Goal: Task Accomplishment & Management: Complete application form

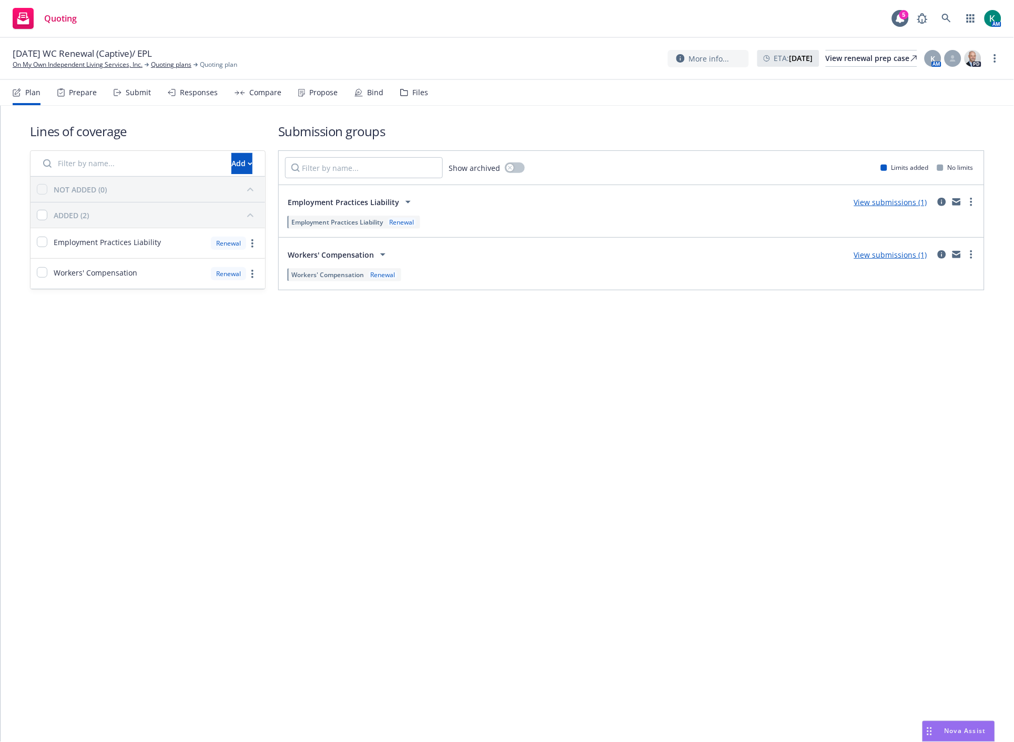
click at [416, 96] on div "Files" at bounding box center [420, 92] width 16 height 8
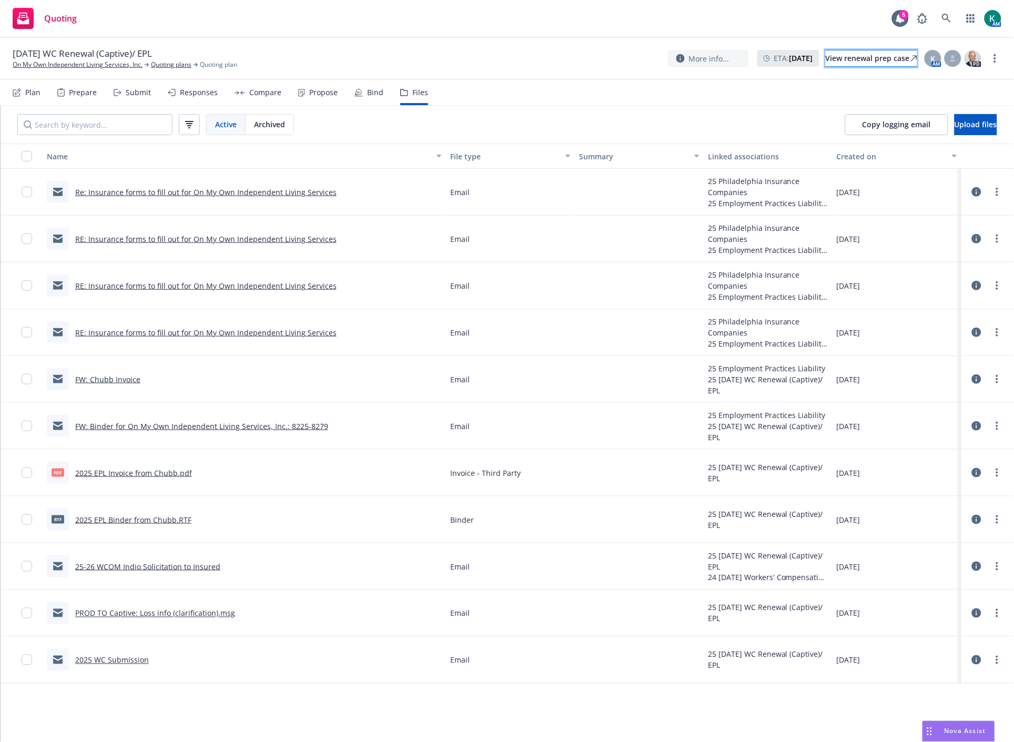
click at [827, 65] on div "View renewal prep case" at bounding box center [872, 58] width 92 height 16
click at [133, 65] on link "On My Own Independent Living Services, Inc." at bounding box center [78, 64] width 130 height 9
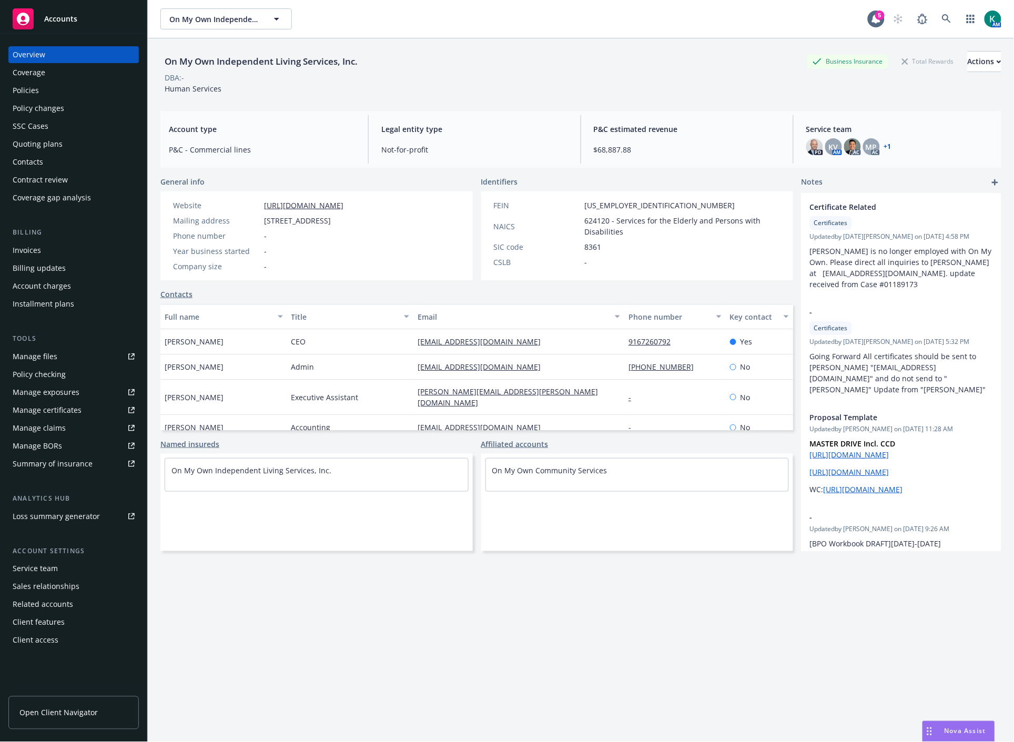
click at [79, 91] on div "Policies" at bounding box center [74, 90] width 122 height 17
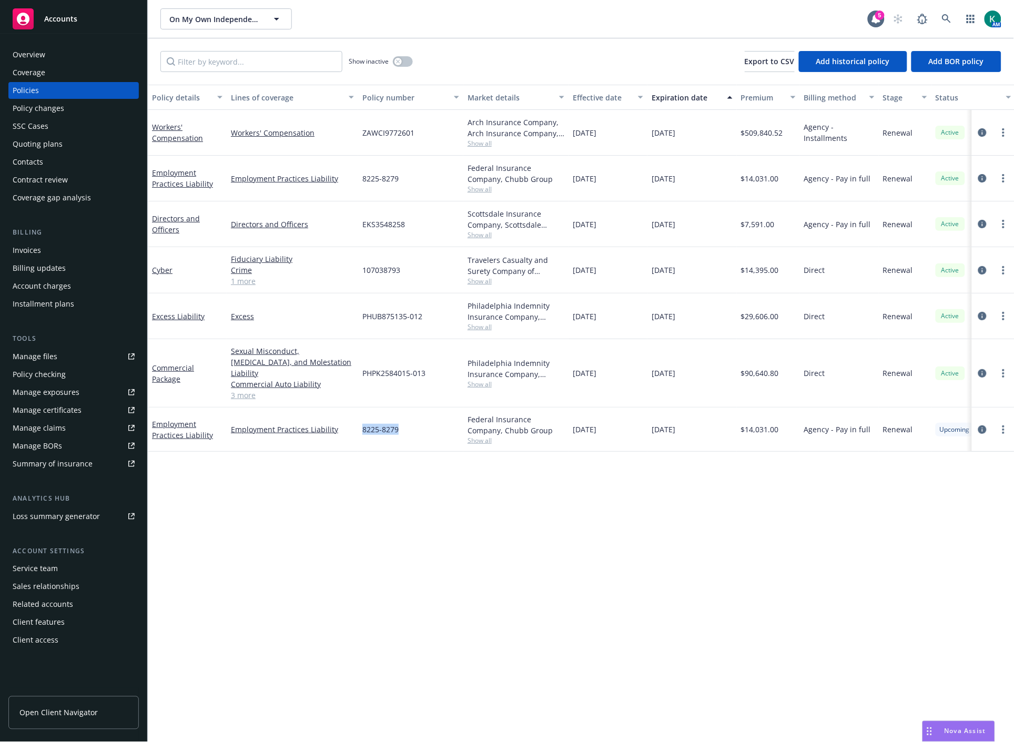
drag, startPoint x: 407, startPoint y: 417, endPoint x: 358, endPoint y: 407, distance: 50.5
click at [358, 408] on div "Employment Practices Liability Employment Practices Liability 8225-8279 Federal…" at bounding box center [655, 430] width 1015 height 44
copy div "8225-8279"
click at [46, 145] on div "Quoting plans" at bounding box center [38, 144] width 50 height 17
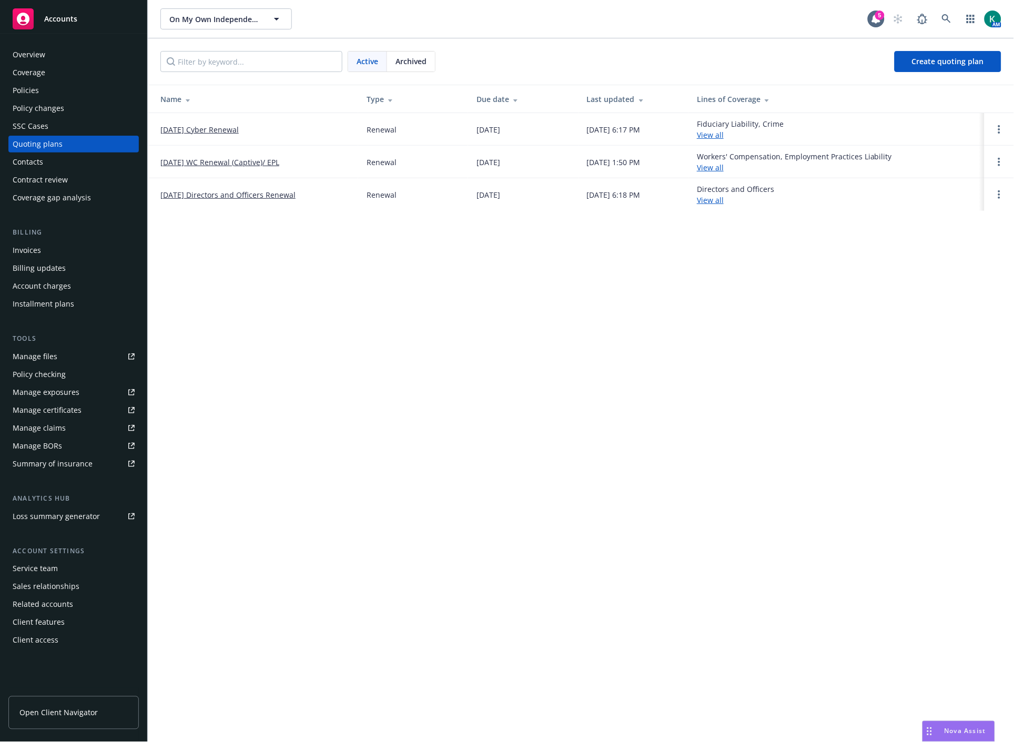
click at [250, 160] on link "[DATE] WC Renewal (Captive)/ EPL" at bounding box center [219, 162] width 119 height 11
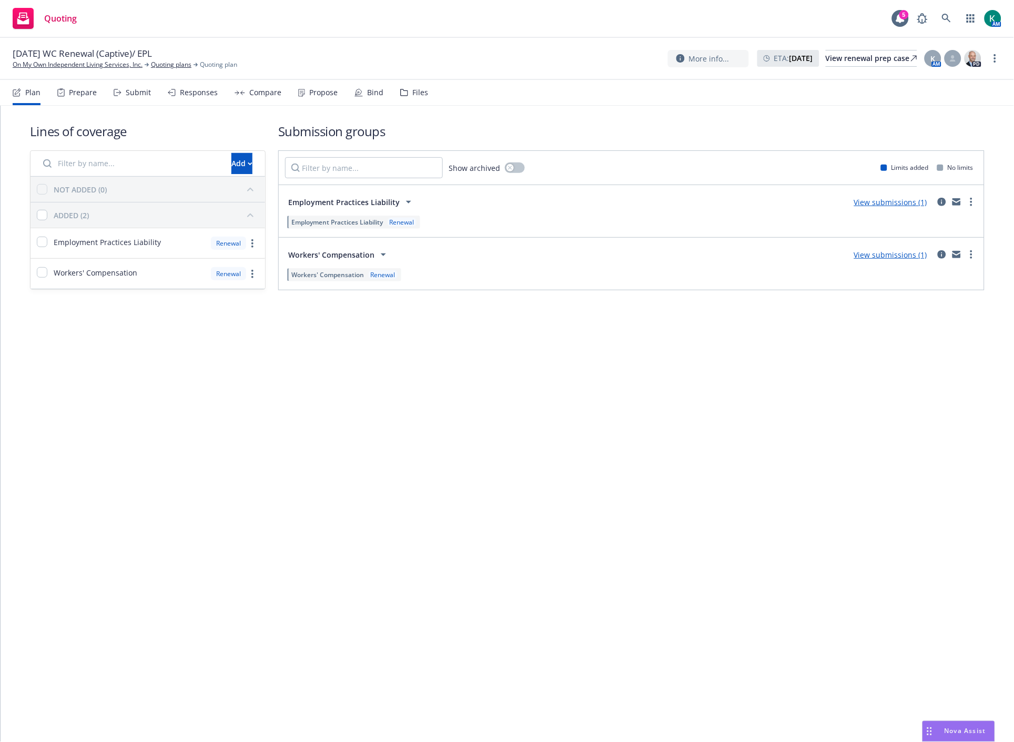
click at [401, 93] on icon at bounding box center [404, 92] width 8 height 7
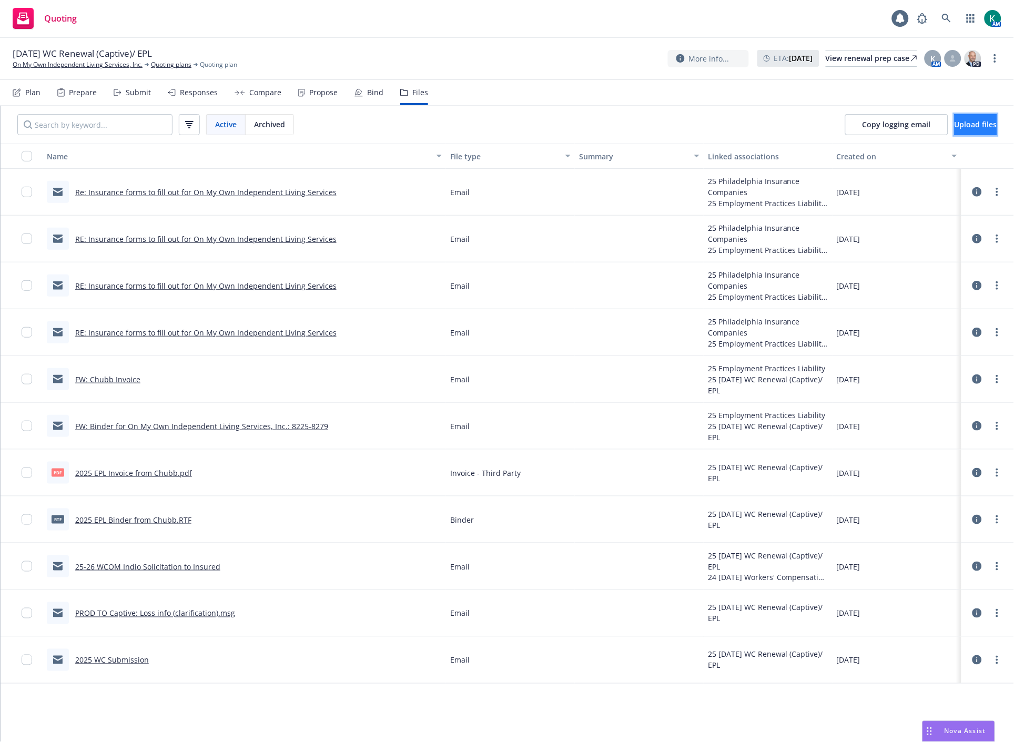
click at [989, 127] on button "Upload files" at bounding box center [976, 124] width 43 height 21
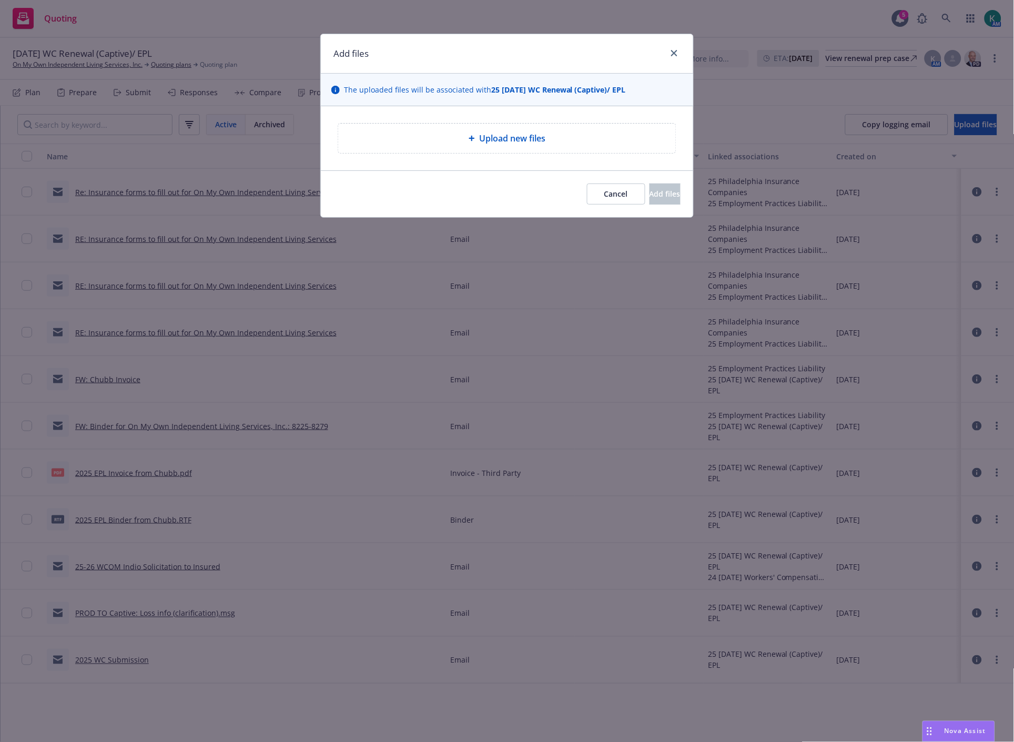
click at [549, 144] on div "Upload new files" at bounding box center [507, 138] width 321 height 13
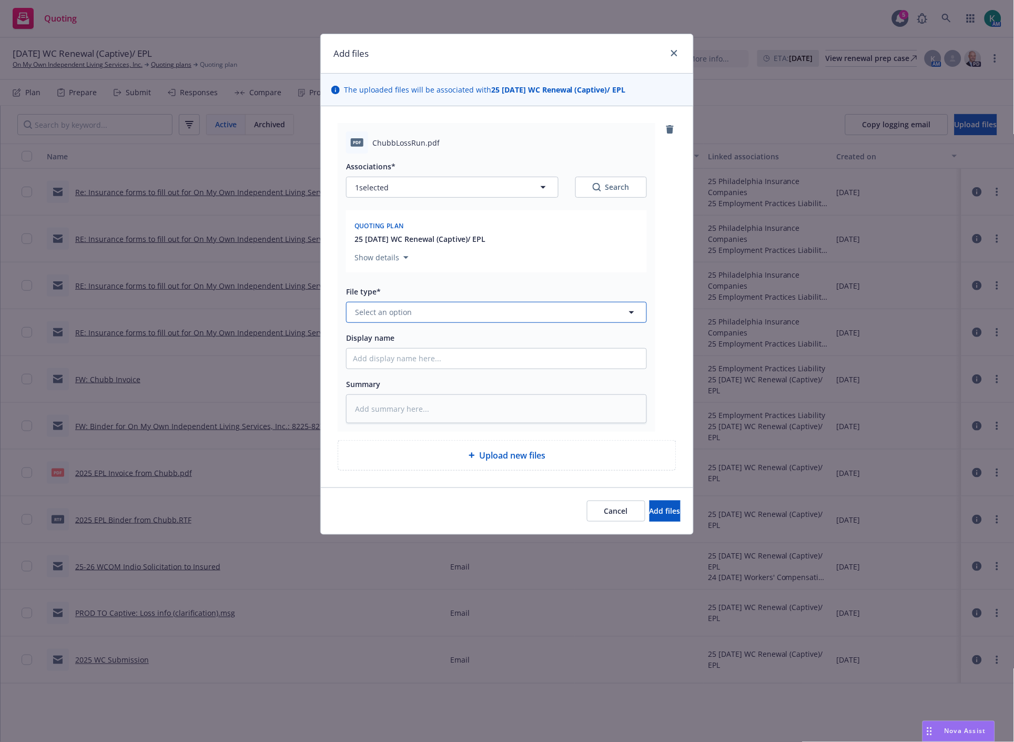
click at [432, 314] on button "Select an option" at bounding box center [496, 312] width 301 height 21
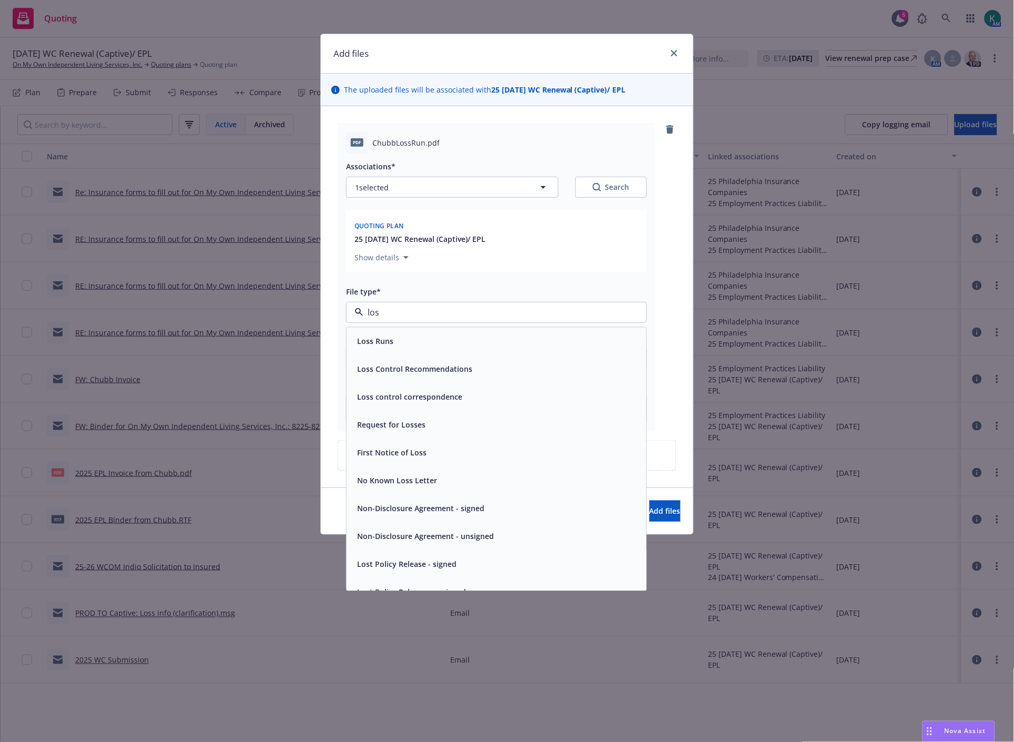
type input "loss"
drag, startPoint x: 424, startPoint y: 343, endPoint x: 407, endPoint y: 357, distance: 22.1
click at [423, 343] on div "Loss Runs" at bounding box center [496, 341] width 287 height 15
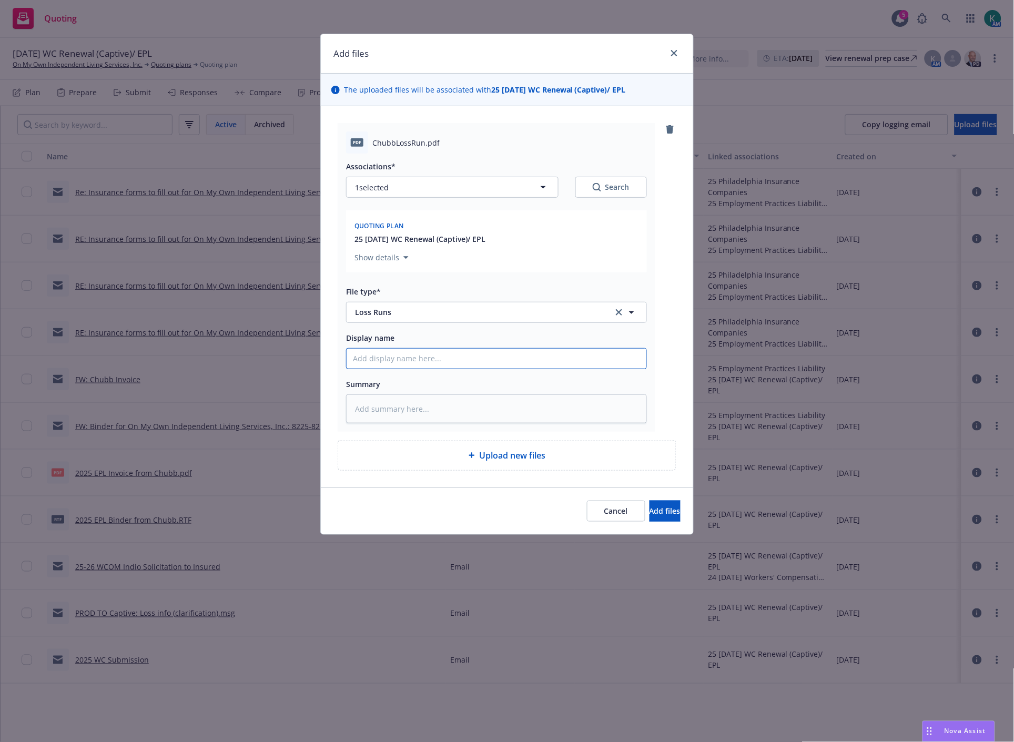
click at [400, 361] on input "Display name" at bounding box center [497, 359] width 300 height 20
type textarea "x"
type input "Chu"
type textarea "x"
type input "Chub"
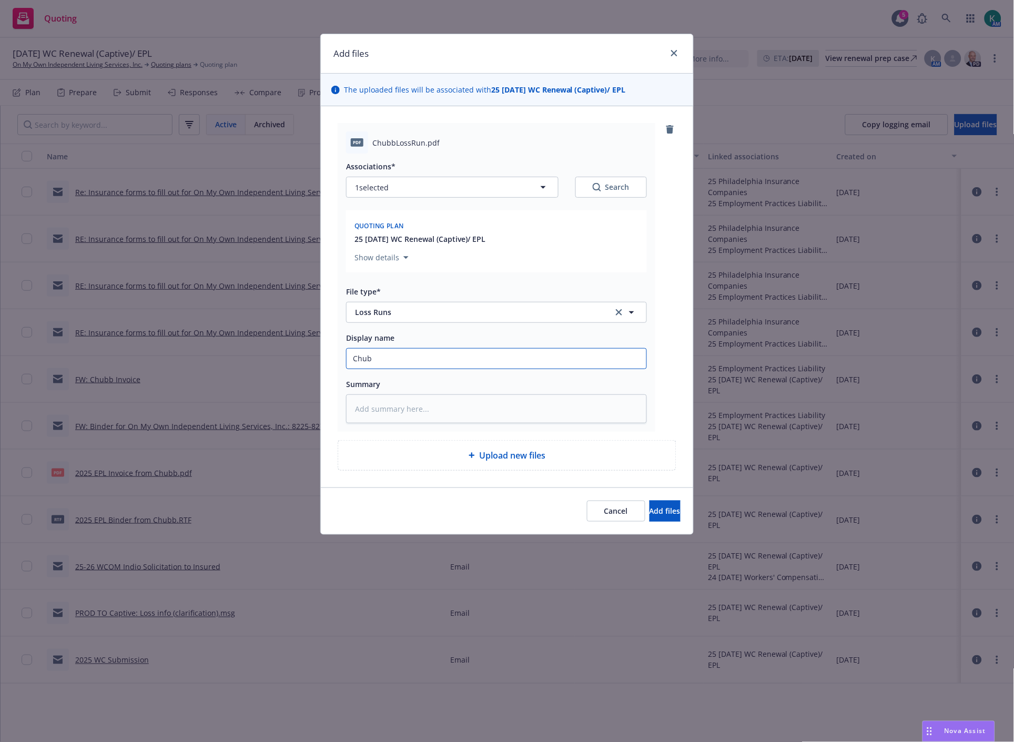
type textarea "x"
type input "Chubb"
type textarea "x"
type input "Chubb E"
type textarea "x"
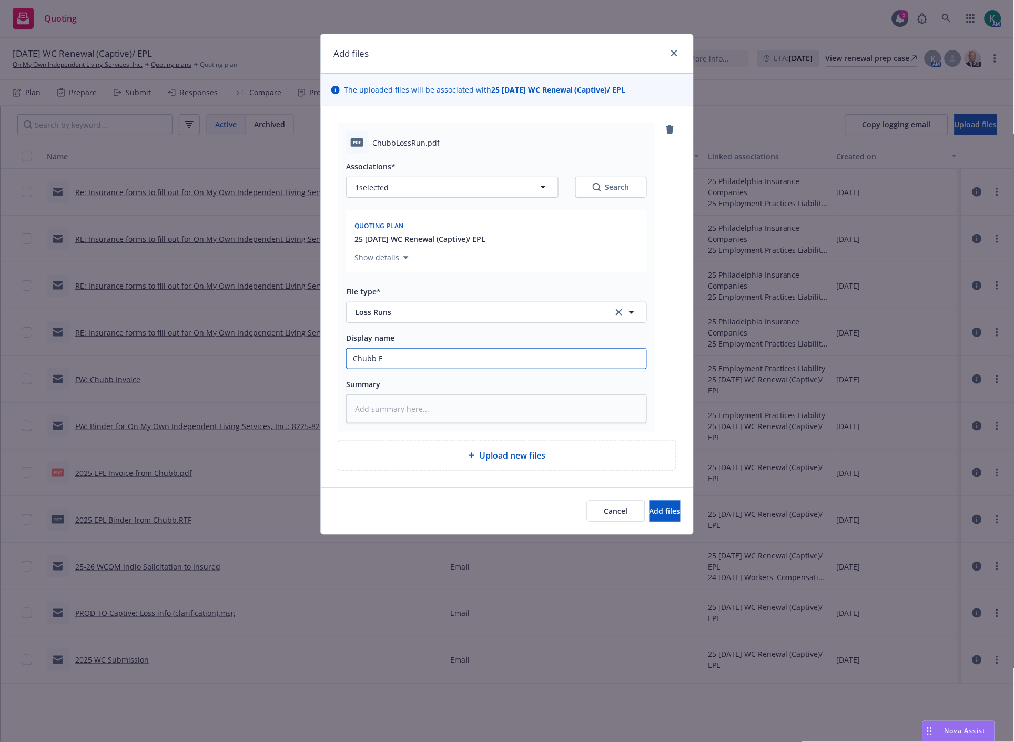
type input "Chubb EP"
type textarea "x"
type input "Chubb EPL"
type textarea "x"
type input "Chubb EPL L"
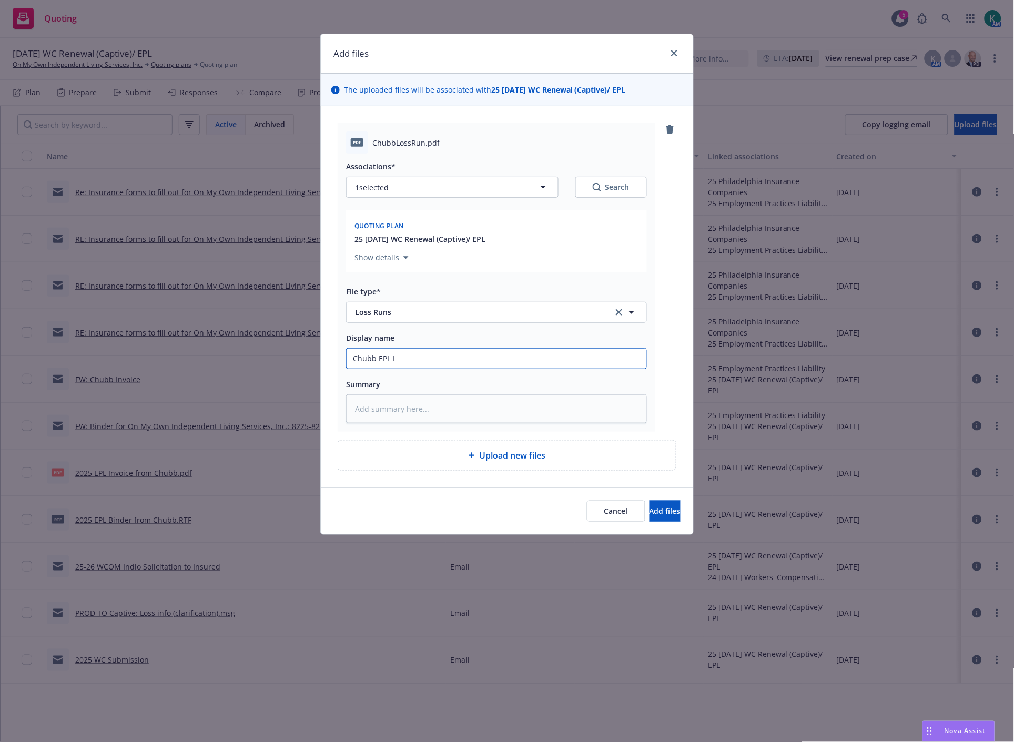
type textarea "x"
type input "Chubb EPL Lo"
type textarea "x"
type input "Chubb EPL Los"
type textarea "x"
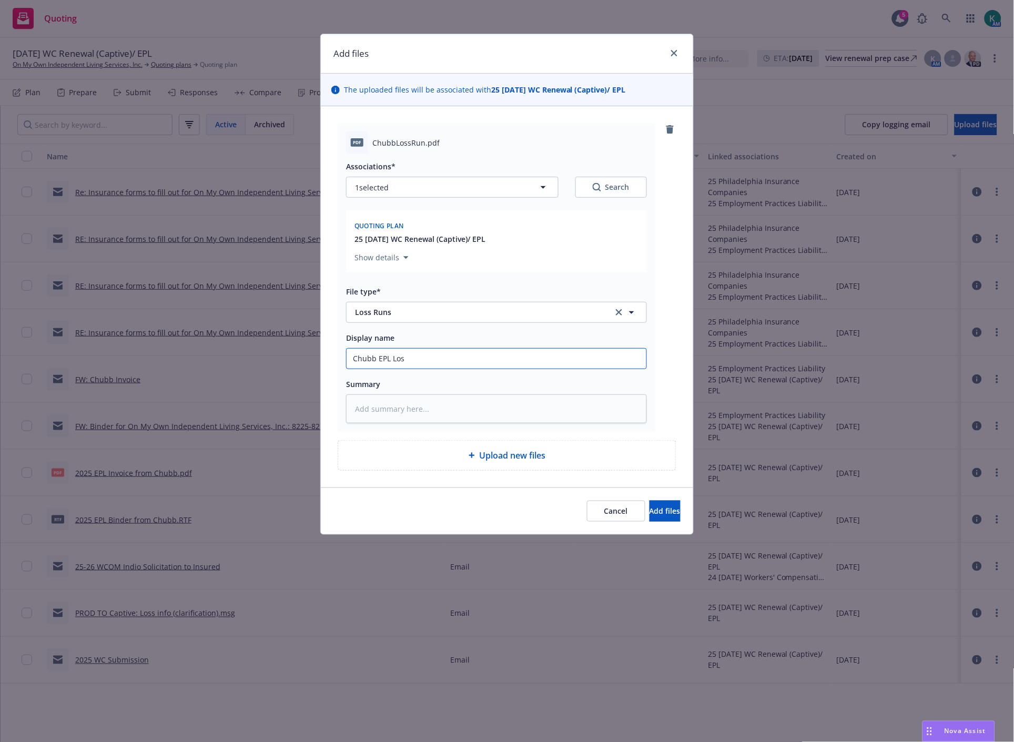
type input "Chubb EPL Los"
type textarea "x"
type input "Chubb EPL Los"
type textarea "x"
type input "Chubb EPL LosS"
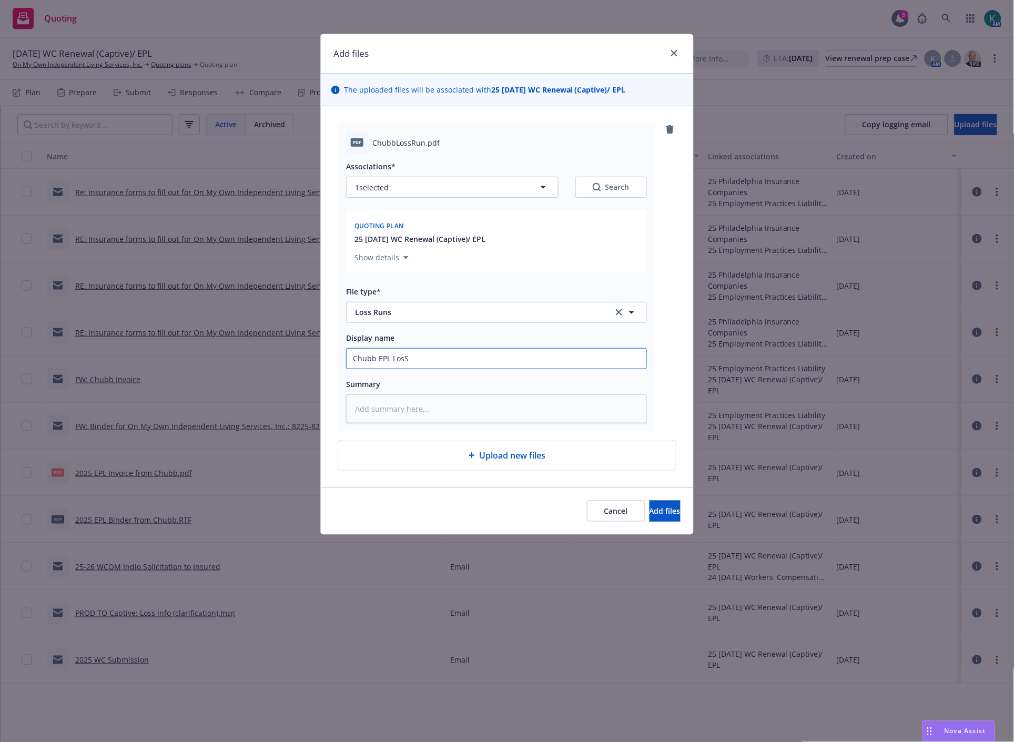
type textarea "x"
type input "Chubb EPL LosSS"
type textarea "x"
type input "Chubb EPL LosS"
type textarea "x"
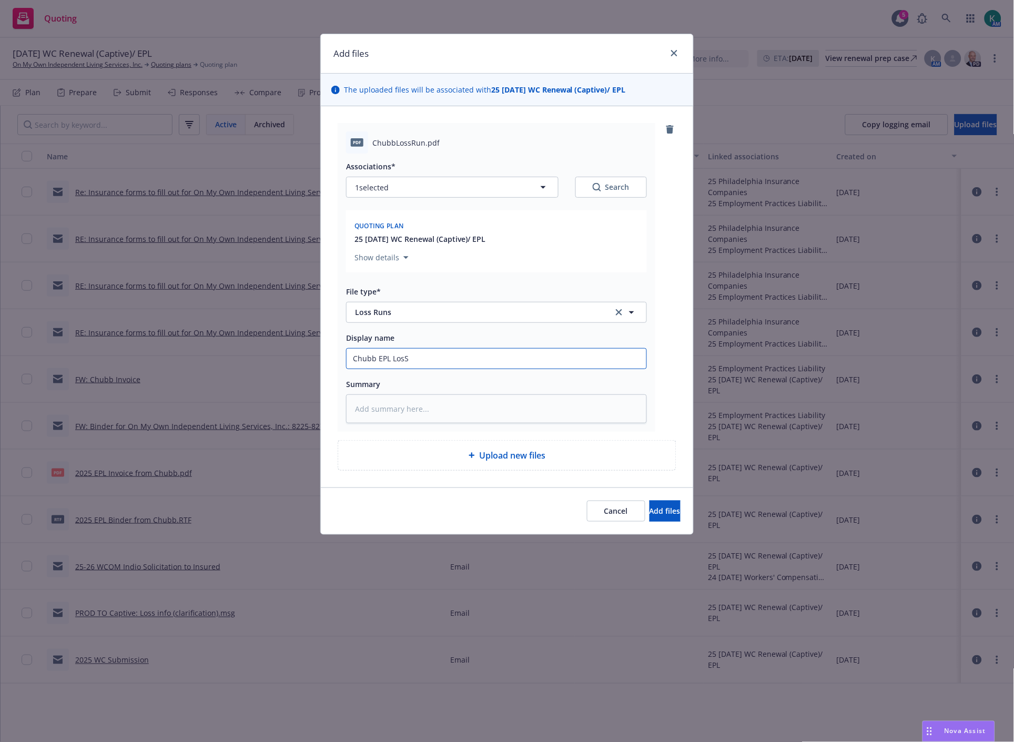
type input "Chubb EPL Los"
type textarea "x"
type input "Chubb EPL Loss"
type textarea "x"
type input "Chubb EPL Loss"
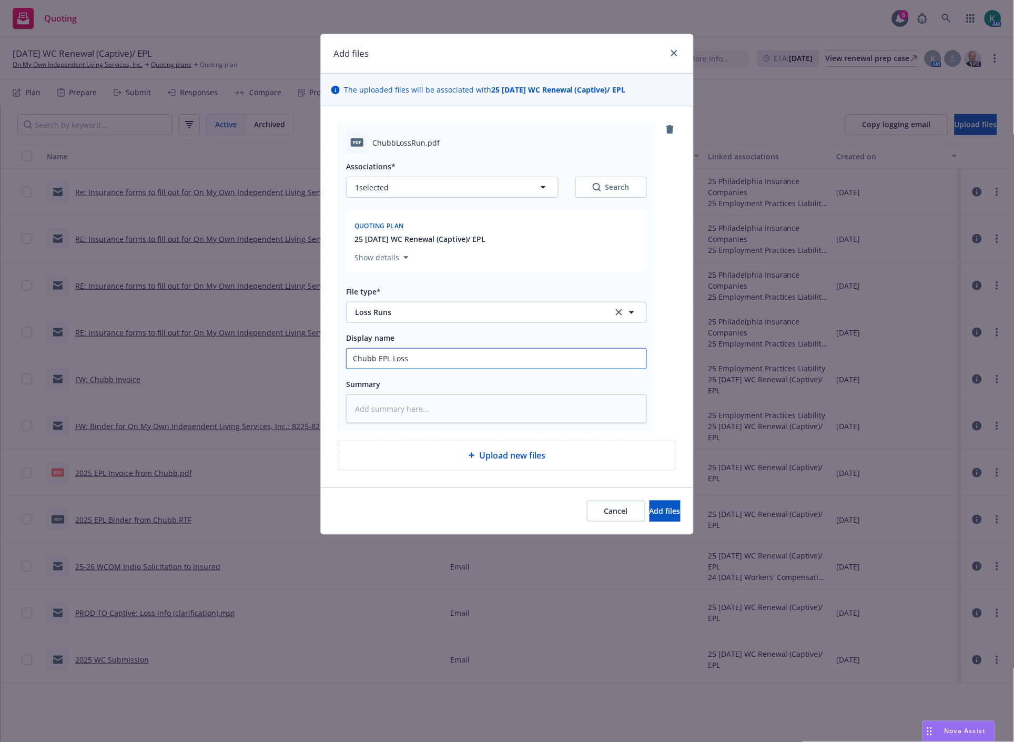
type textarea "x"
type input "Chubb EPL Loss Ru"
type textarea "x"
type input "Chubb EPL Loss Run"
type textarea "x"
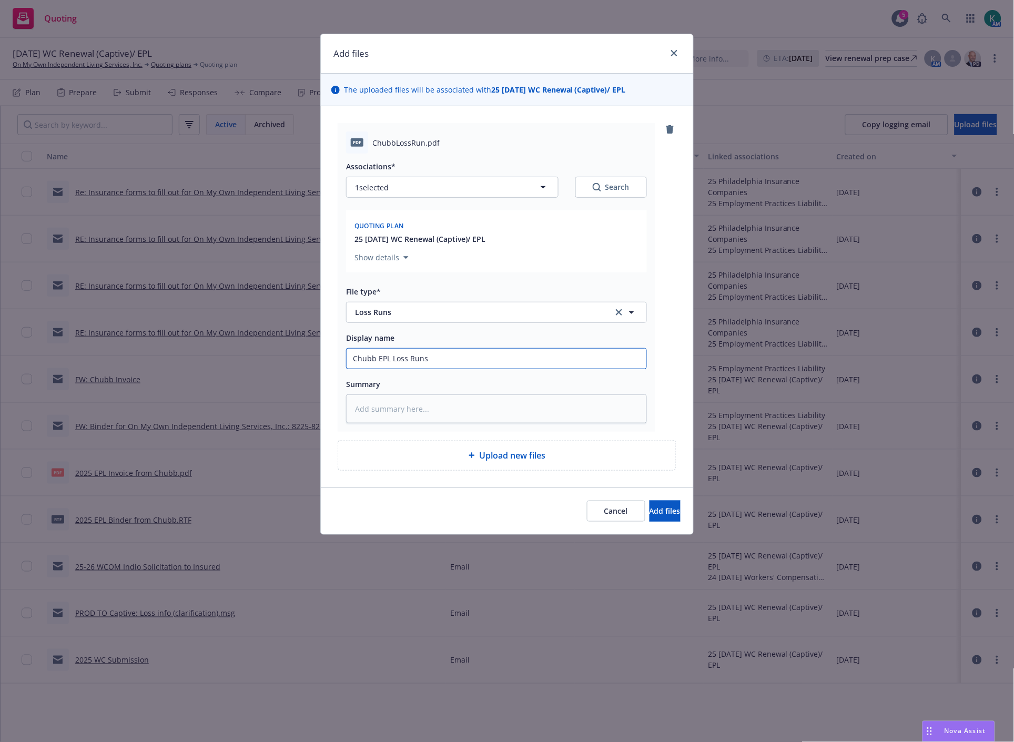
type input "Chubb EPL Loss Runs"
click at [654, 525] on div "Cancel Add files" at bounding box center [507, 511] width 372 height 47
click at [656, 514] on span "Add files" at bounding box center [665, 511] width 31 height 10
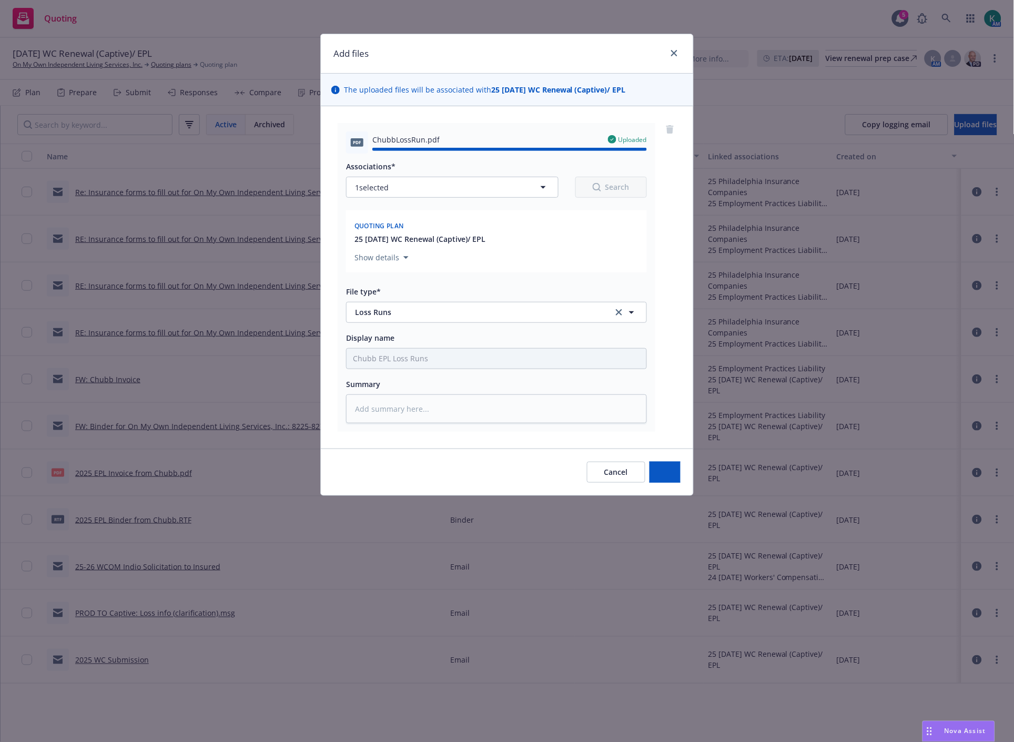
type textarea "x"
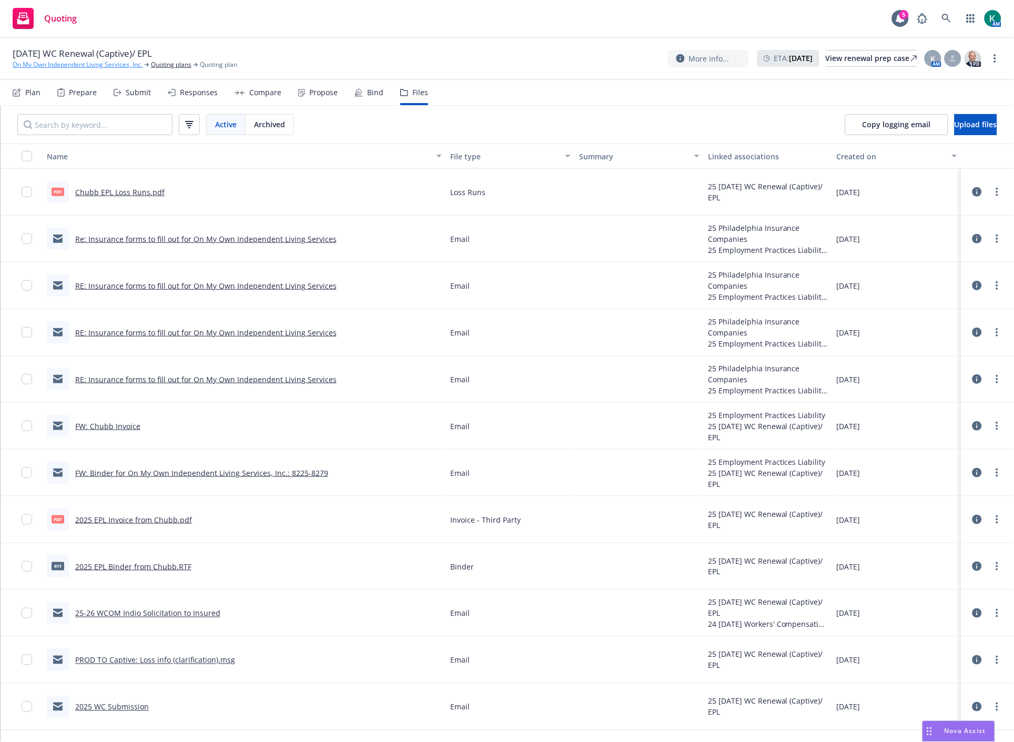
click at [113, 67] on link "On My Own Independent Living Services, Inc." at bounding box center [78, 64] width 130 height 9
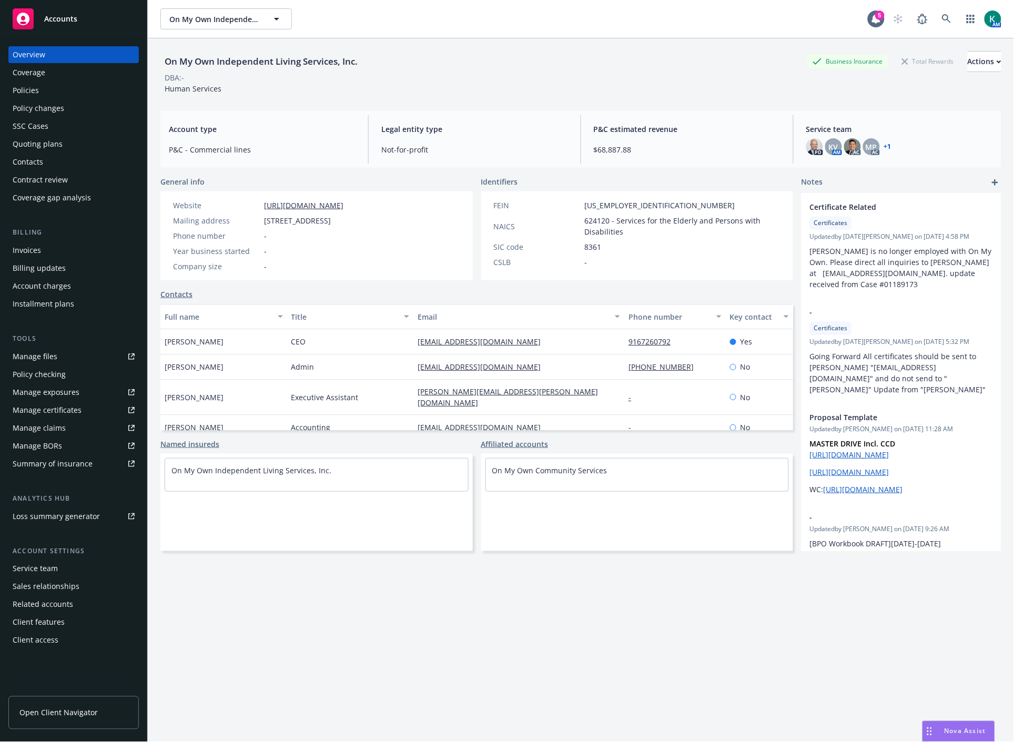
click at [60, 86] on div "Policies" at bounding box center [74, 90] width 122 height 17
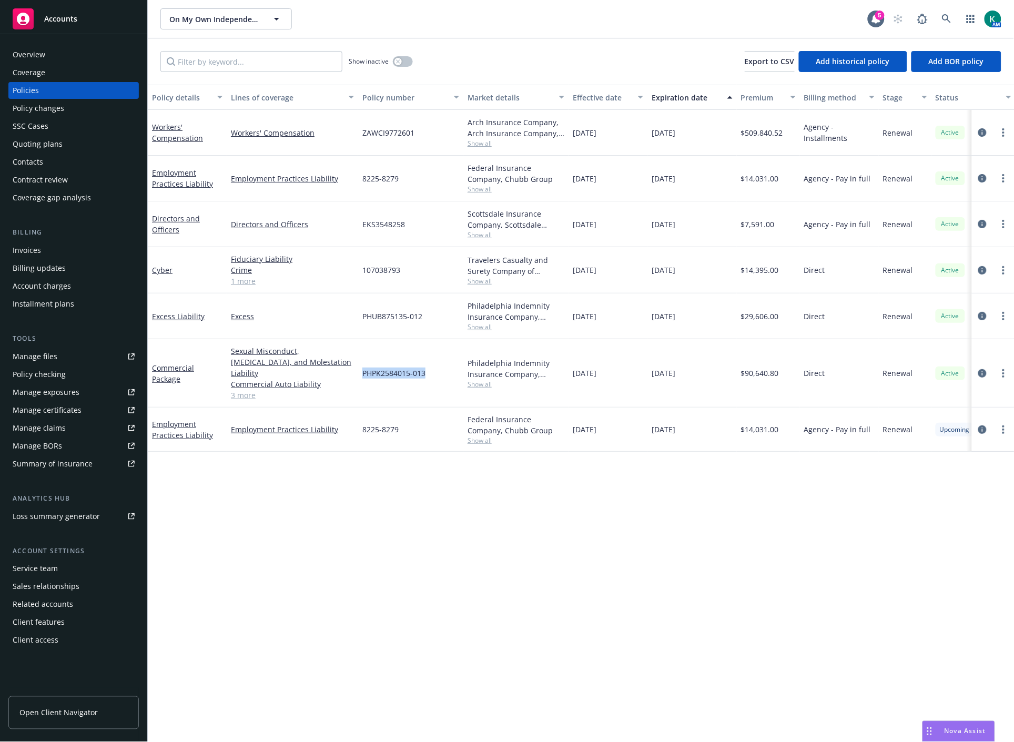
drag, startPoint x: 361, startPoint y: 369, endPoint x: 428, endPoint y: 374, distance: 67.0
click at [428, 374] on div "PHPK2584015-013" at bounding box center [410, 373] width 105 height 68
copy span "PHPK2584015-013"
click at [35, 142] on div "Quoting plans" at bounding box center [38, 144] width 50 height 17
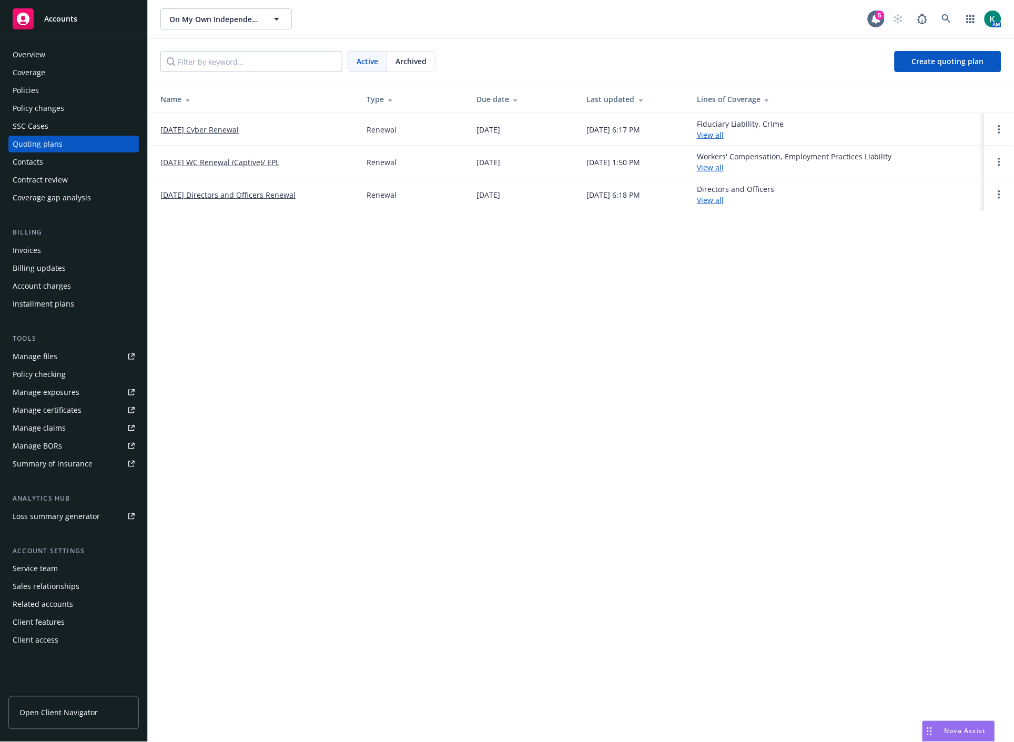
click at [539, 265] on div "On My Own Independent Living Services, Inc. On My Own Independent Living Servic…" at bounding box center [581, 371] width 866 height 742
click at [254, 158] on link "[DATE] WC Renewal (Captive)/ EPL" at bounding box center [219, 162] width 119 height 11
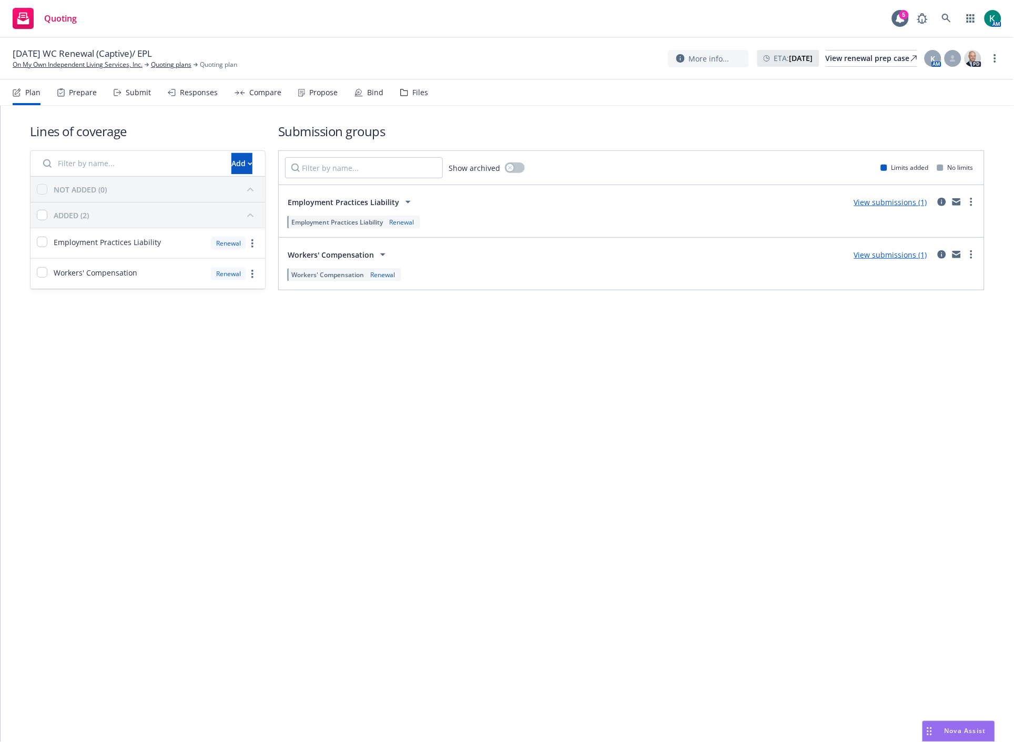
click at [121, 93] on div "Submit" at bounding box center [132, 92] width 37 height 25
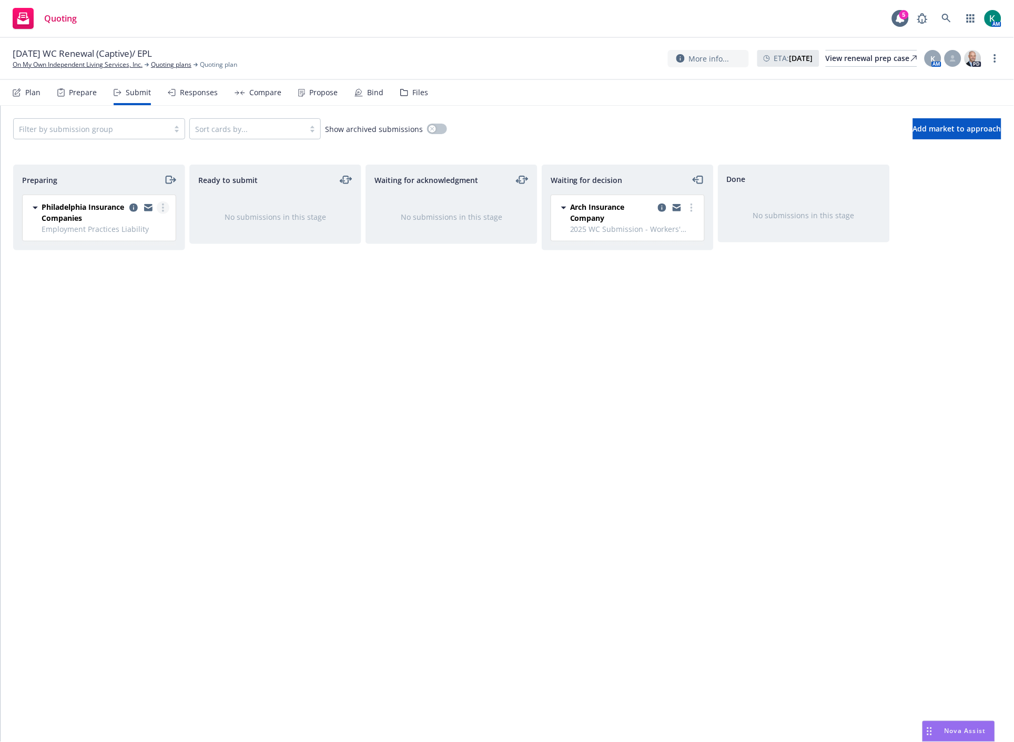
click at [162, 207] on icon "more" at bounding box center [163, 208] width 2 height 8
click at [134, 256] on link "Log acknowledgement" at bounding box center [116, 250] width 105 height 21
click at [680, 264] on link "copy logging email" at bounding box center [677, 258] width 13 height 13
click at [463, 327] on div "Waiting for acknowledgment No submissions in this stage" at bounding box center [452, 442] width 172 height 555
click at [165, 63] on link "Quoting plans" at bounding box center [171, 64] width 40 height 9
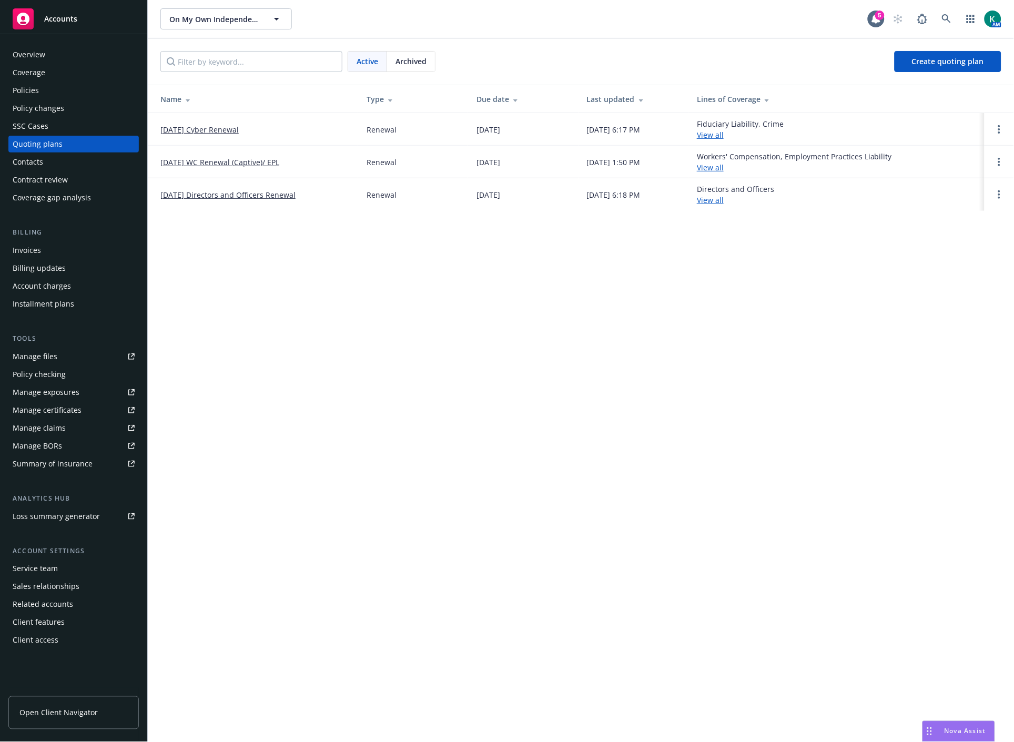
click at [184, 193] on link "[DATE] Directors and Officers Renewal" at bounding box center [227, 194] width 135 height 11
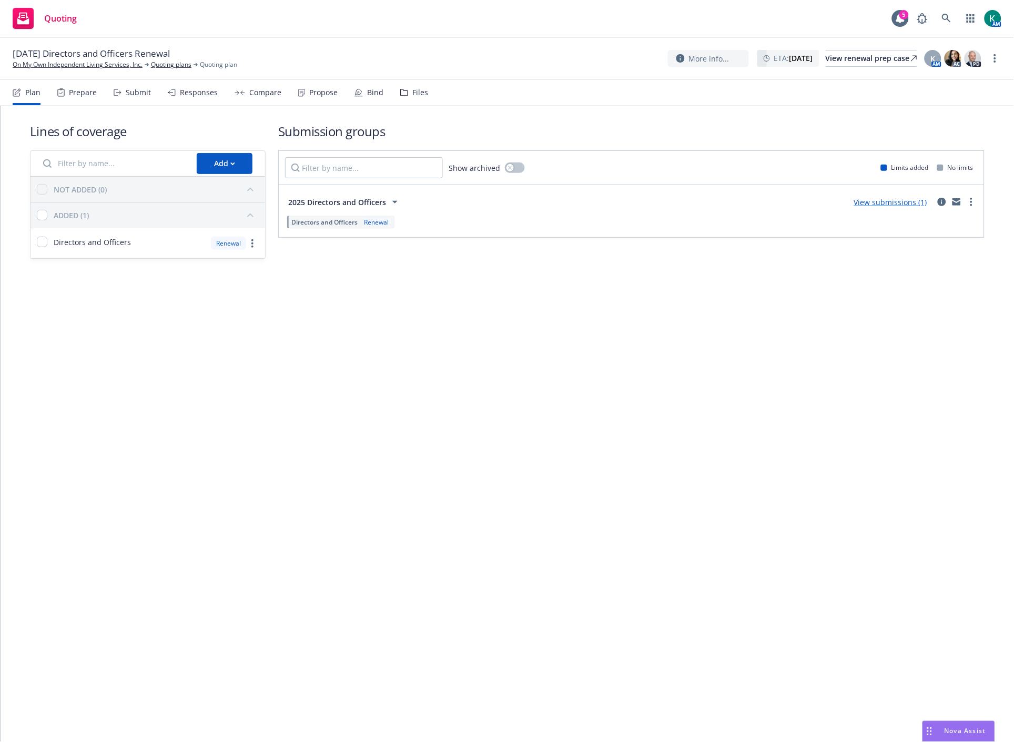
click at [414, 88] on div "Files" at bounding box center [420, 92] width 16 height 8
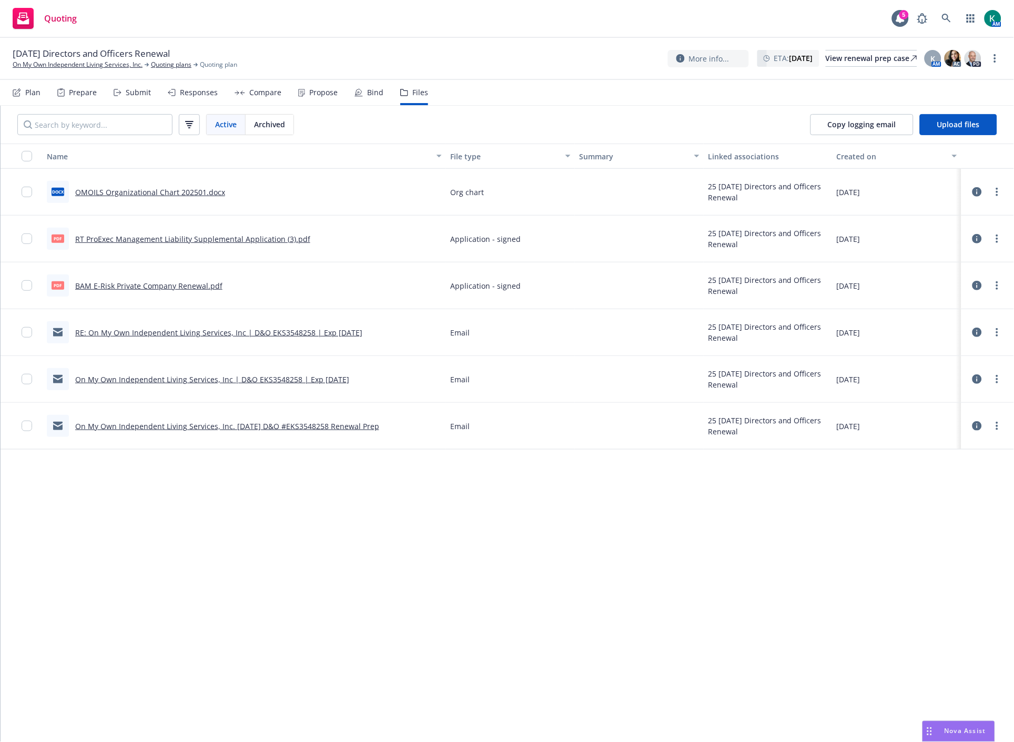
click at [170, 331] on link "RE: On My Own Independent Living Services, Inc | D&O EKS3548258 | Exp [DATE]" at bounding box center [218, 333] width 287 height 10
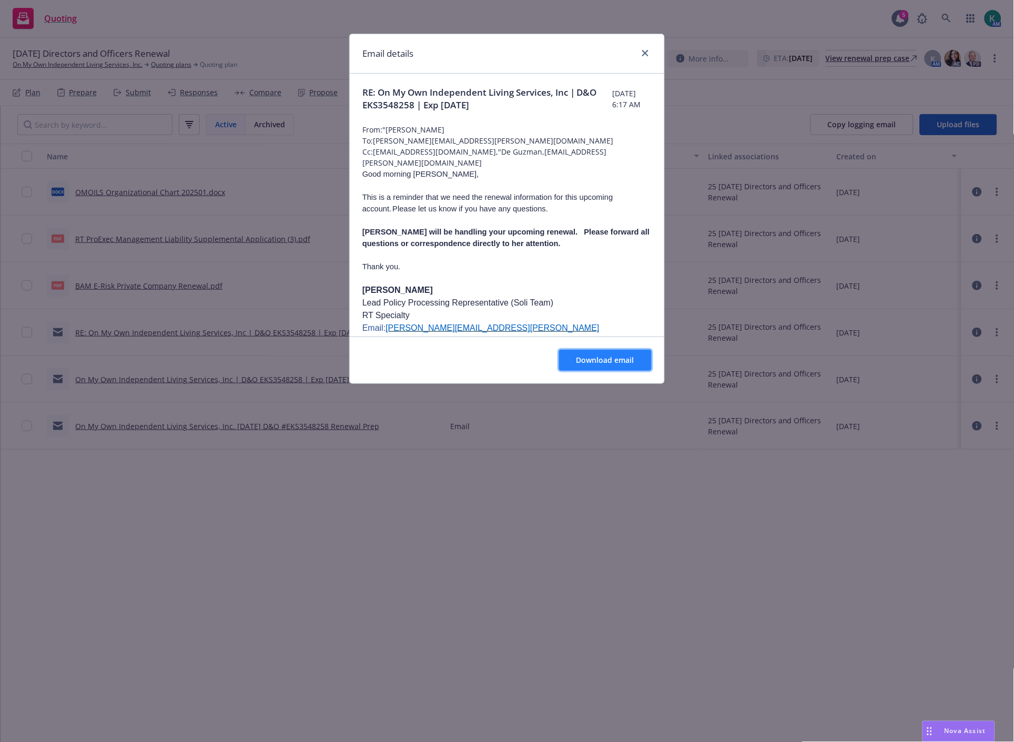
click at [588, 354] on button "Download email" at bounding box center [605, 360] width 93 height 21
drag, startPoint x: 645, startPoint y: 53, endPoint x: 644, endPoint y: 67, distance: 13.7
click at [645, 53] on icon "close" at bounding box center [645, 53] width 6 height 6
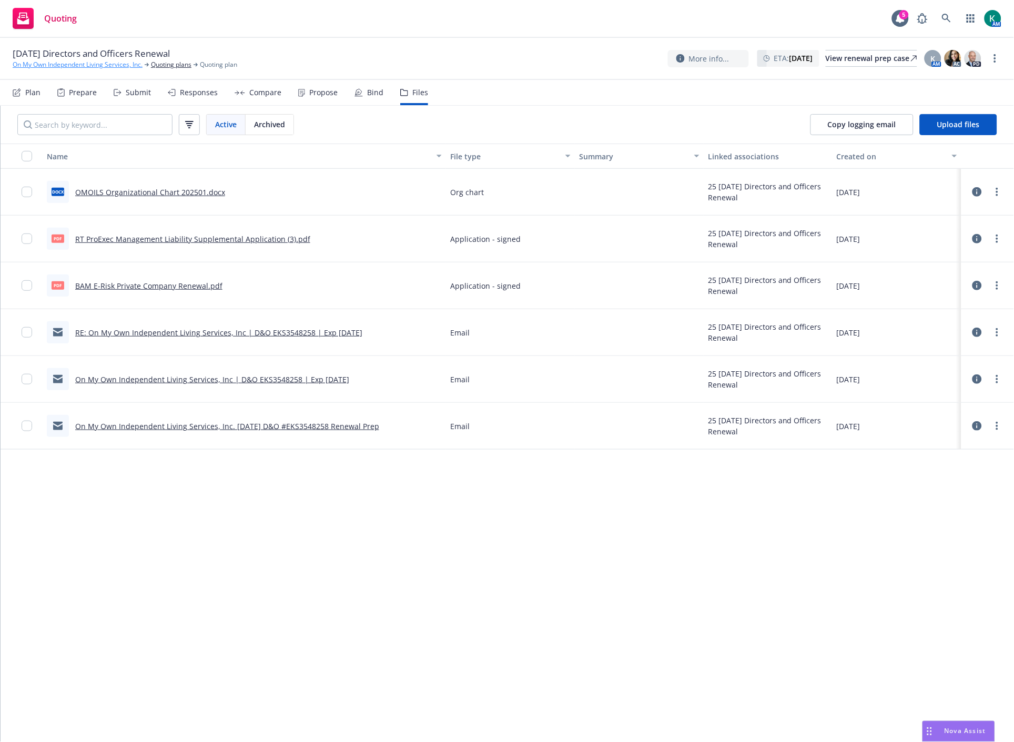
click at [123, 67] on link "On My Own Independent Living Services, Inc." at bounding box center [78, 64] width 130 height 9
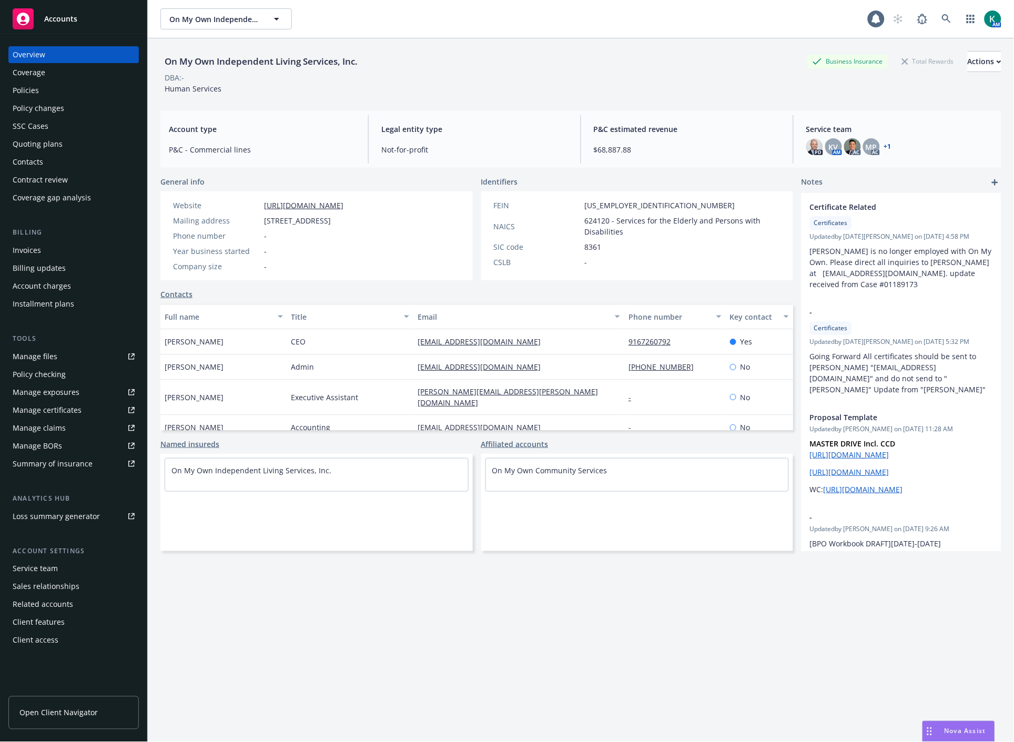
click at [55, 90] on div "Policies" at bounding box center [74, 90] width 122 height 17
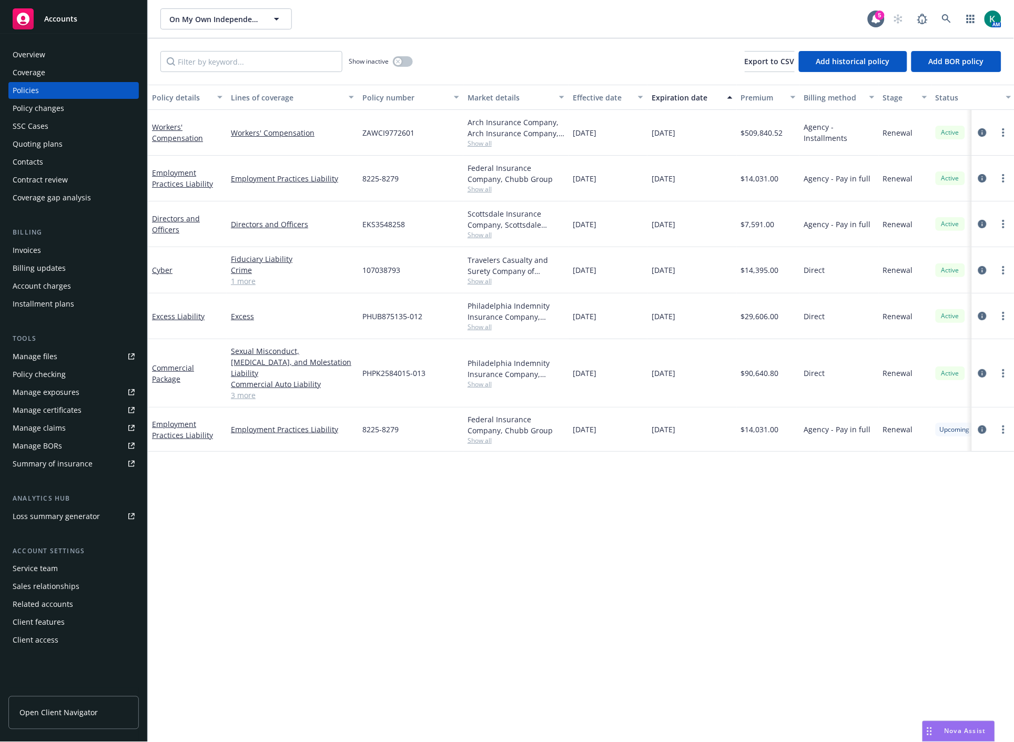
click at [61, 138] on div "Quoting plans" at bounding box center [74, 144] width 122 height 17
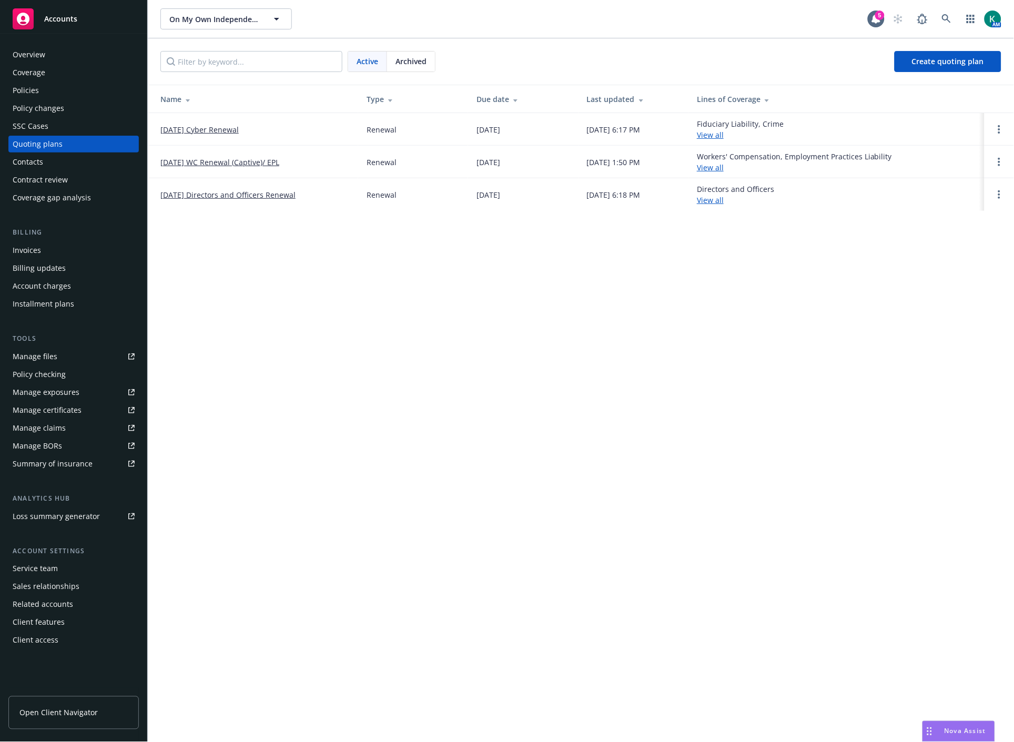
click at [279, 166] on link "[DATE] WC Renewal (Captive)/ EPL" at bounding box center [219, 162] width 119 height 11
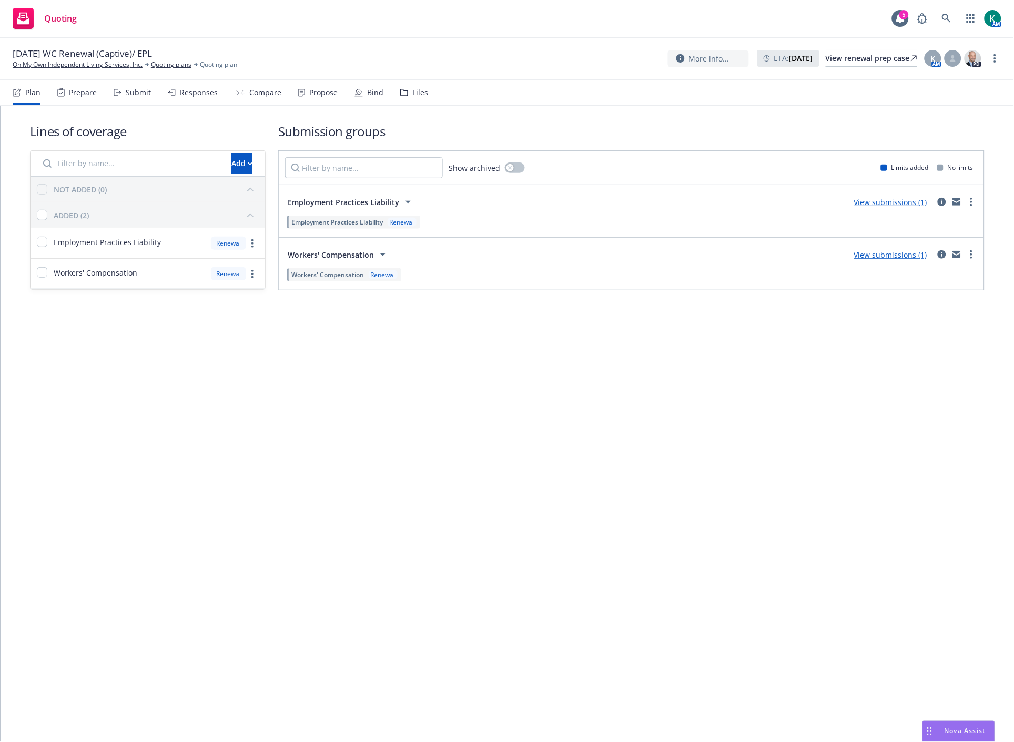
click at [124, 92] on div "Submit" at bounding box center [132, 92] width 37 height 25
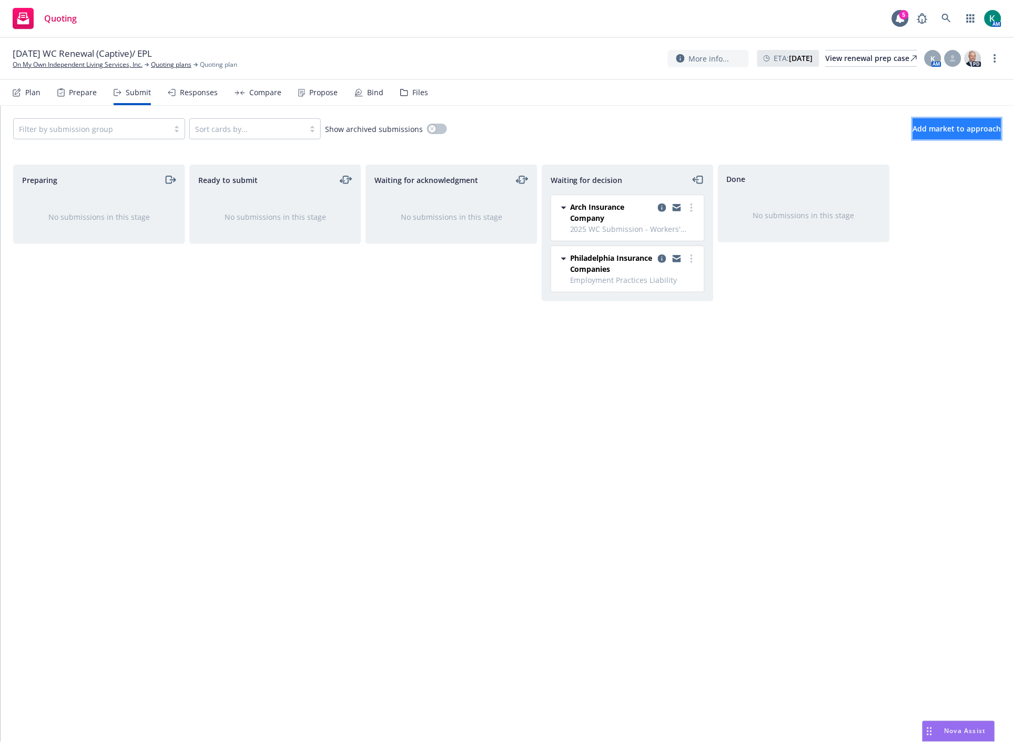
click at [979, 133] on span "Add market to approach" at bounding box center [957, 129] width 88 height 10
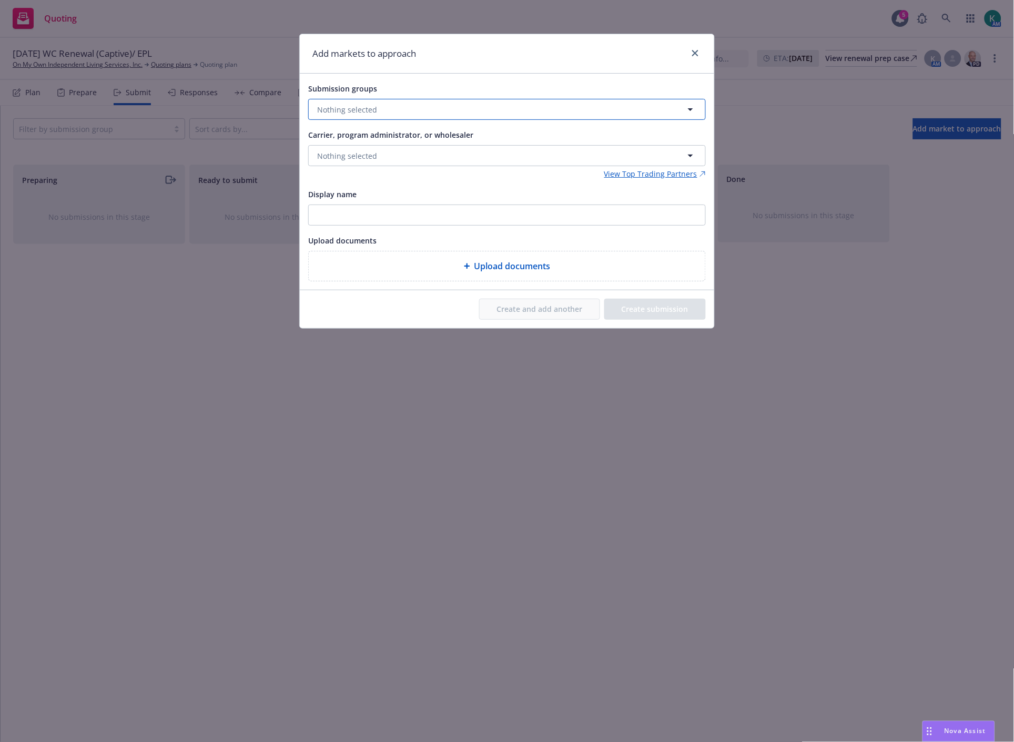
click at [498, 102] on button "Nothing selected" at bounding box center [507, 109] width 398 height 21
click at [322, 159] on input "checkbox" at bounding box center [324, 162] width 11 height 11
checkbox input "true"
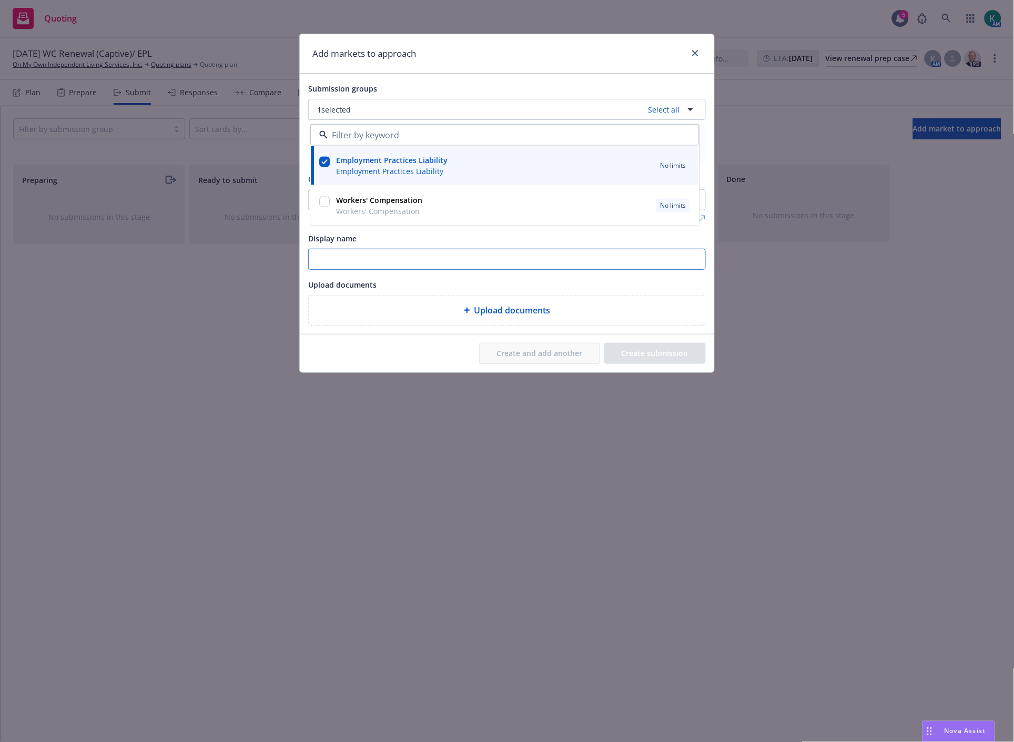
click at [349, 254] on input "Display name" at bounding box center [507, 259] width 397 height 20
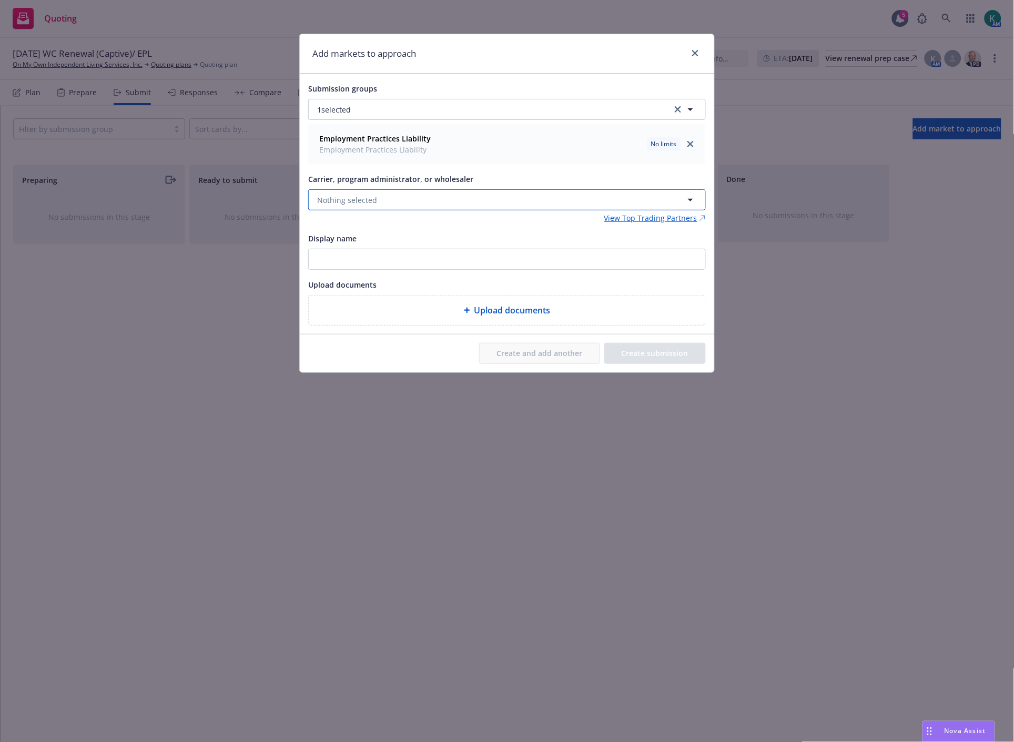
click at [339, 205] on span "Nothing selected" at bounding box center [347, 200] width 60 height 11
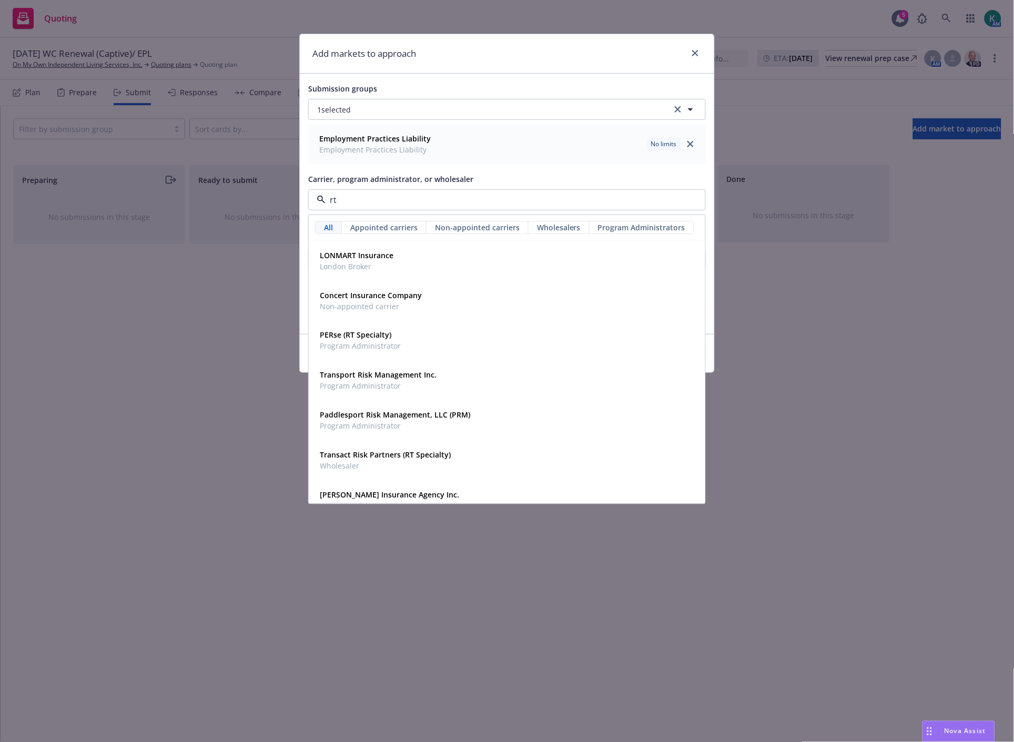
type input "rt s"
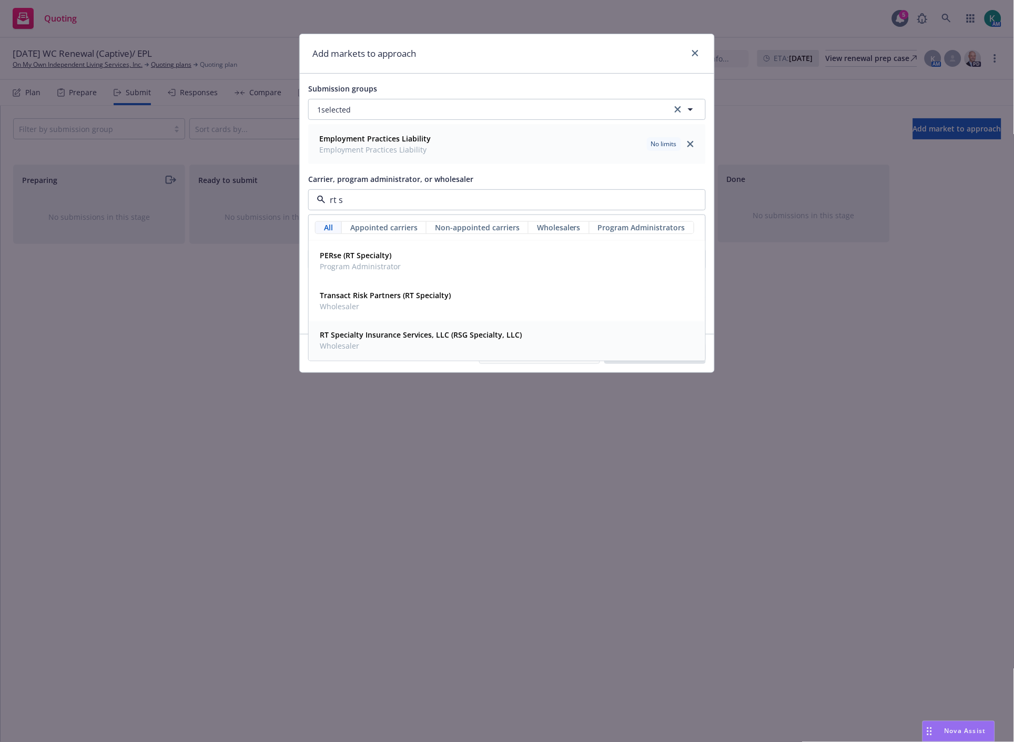
click at [339, 330] on strong "RT Specialty Insurance Services, LLC (RSG Specialty, LLC)" at bounding box center [421, 335] width 202 height 10
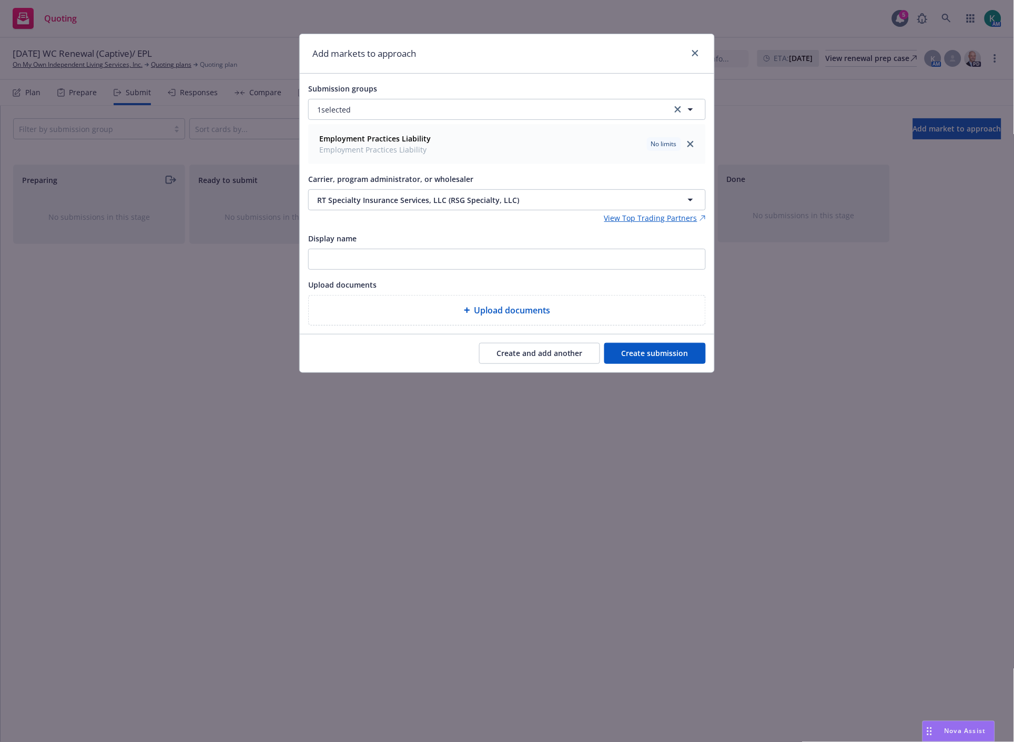
click at [650, 361] on button "Create submission" at bounding box center [655, 353] width 102 height 21
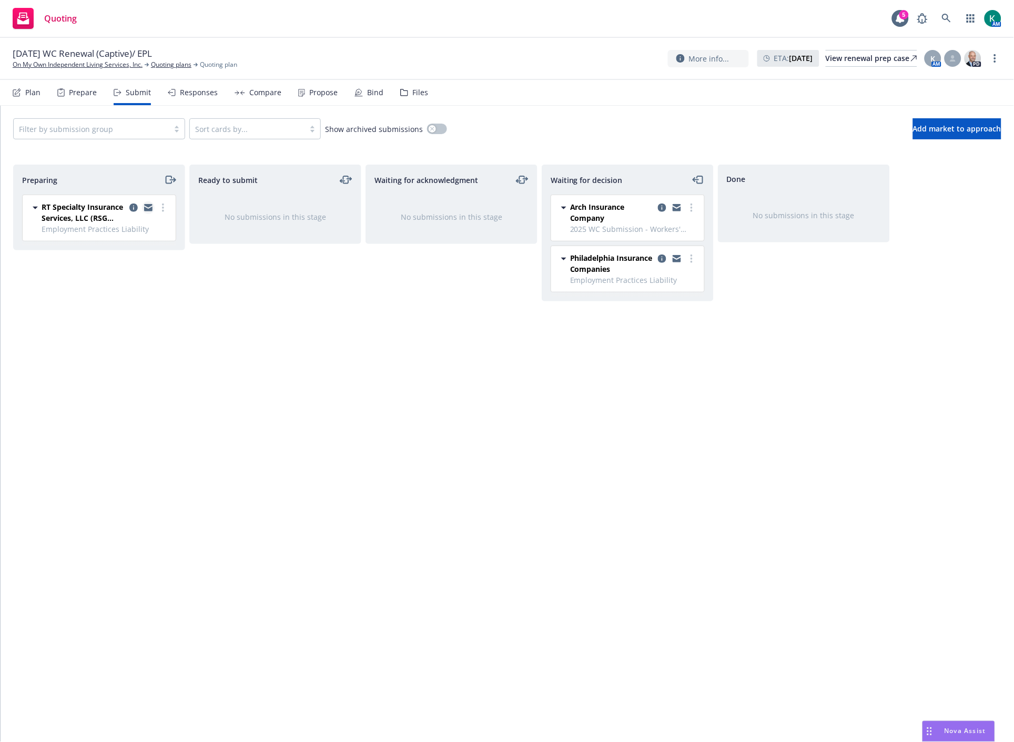
click at [146, 202] on link "copy logging email" at bounding box center [148, 207] width 13 height 13
click at [162, 207] on icon "more" at bounding box center [163, 208] width 2 height 8
click at [140, 248] on span "Log acknowledgement" at bounding box center [116, 251] width 104 height 10
